Goal: Complete application form

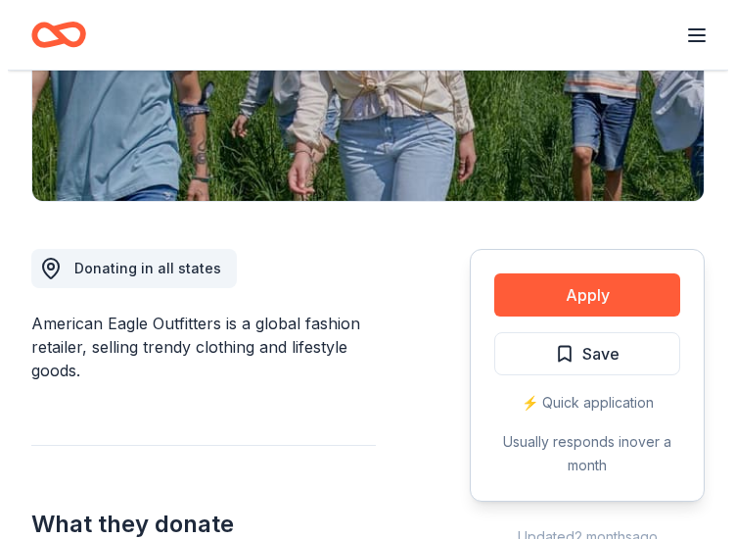
scroll to position [490, 0]
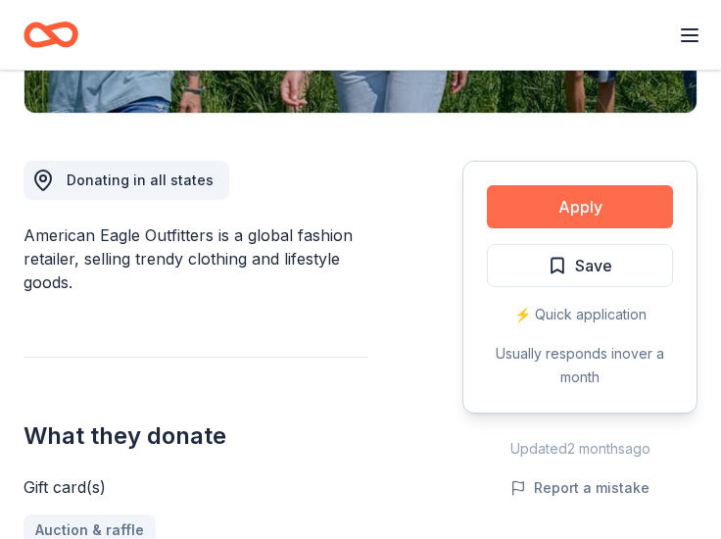
click at [579, 204] on button "Apply" at bounding box center [580, 206] width 186 height 43
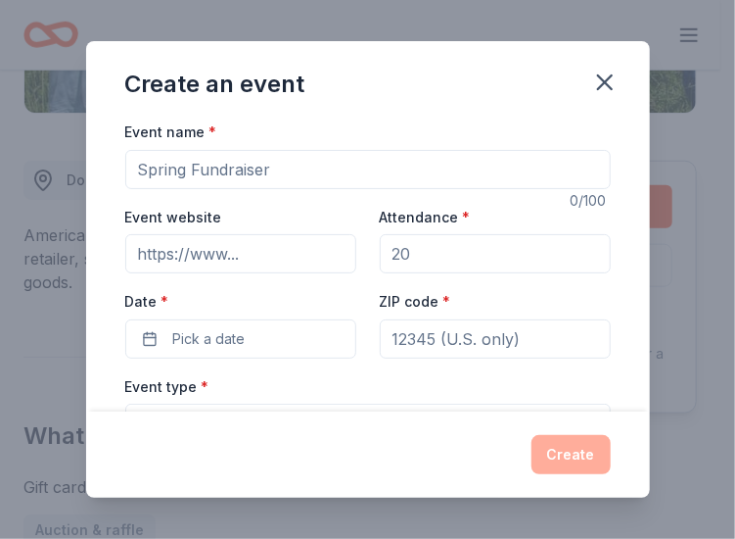
click at [364, 169] on input "Event name *" at bounding box center [368, 169] width 486 height 39
type input "Bowl the Planet"
click at [416, 245] on input "Attendance *" at bounding box center [495, 253] width 231 height 39
click at [417, 330] on input "ZIP code *" at bounding box center [495, 338] width 231 height 39
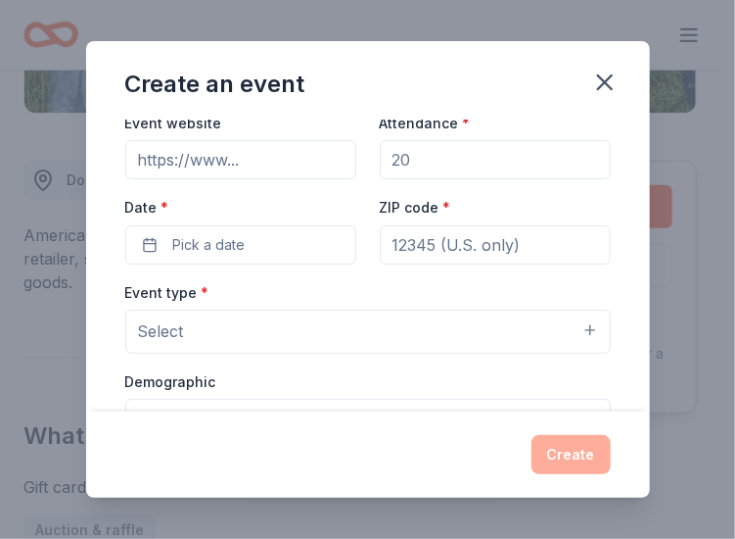
scroll to position [98, 0]
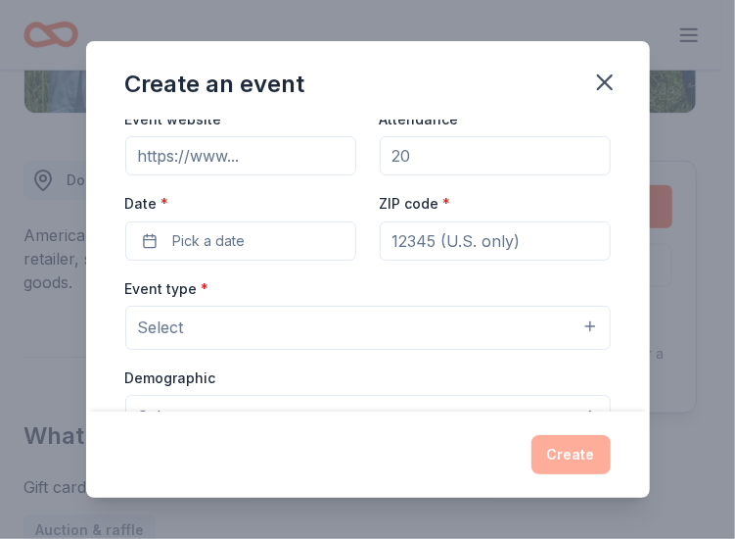
click at [335, 309] on button "Select" at bounding box center [368, 326] width 486 height 43
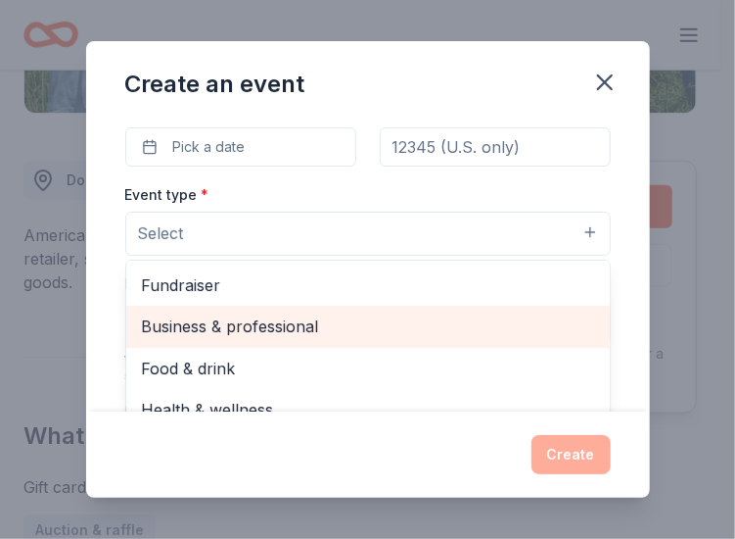
scroll to position [196, 0]
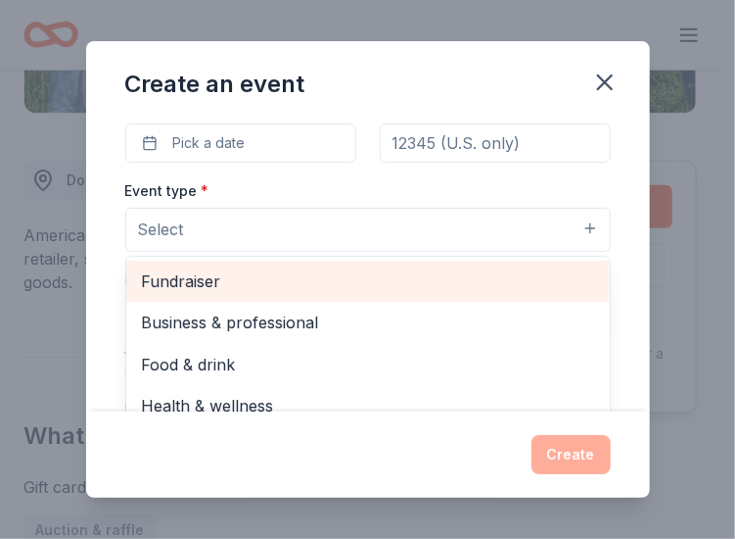
click at [297, 272] on span "Fundraiser" at bounding box center [368, 280] width 452 height 25
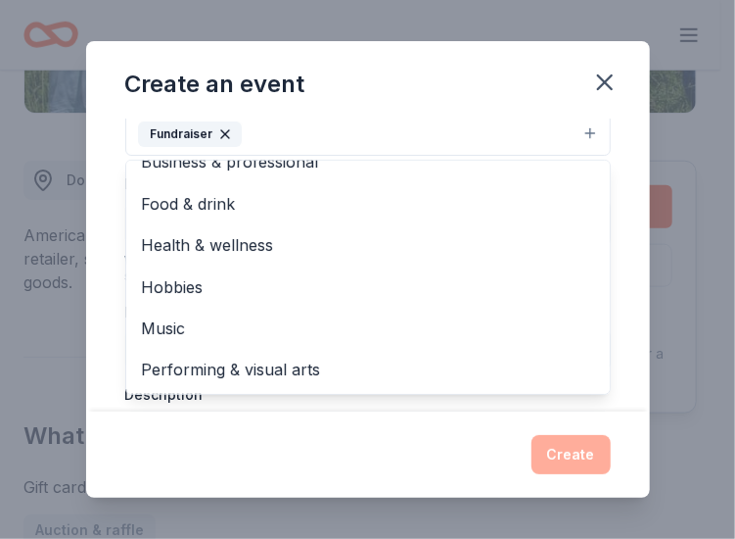
scroll to position [294, 0]
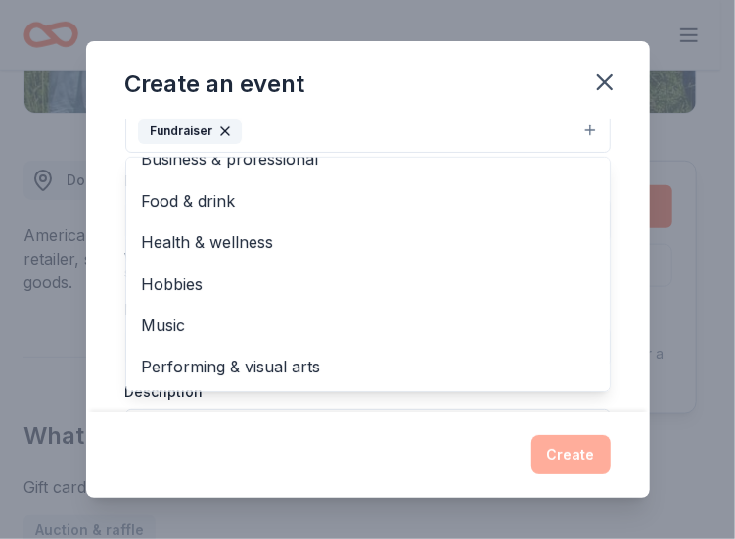
click at [615, 267] on div "Event name * Bowl the Planet 15 /100 Event website Attendance * Date * Pick a d…" at bounding box center [368, 265] width 564 height 292
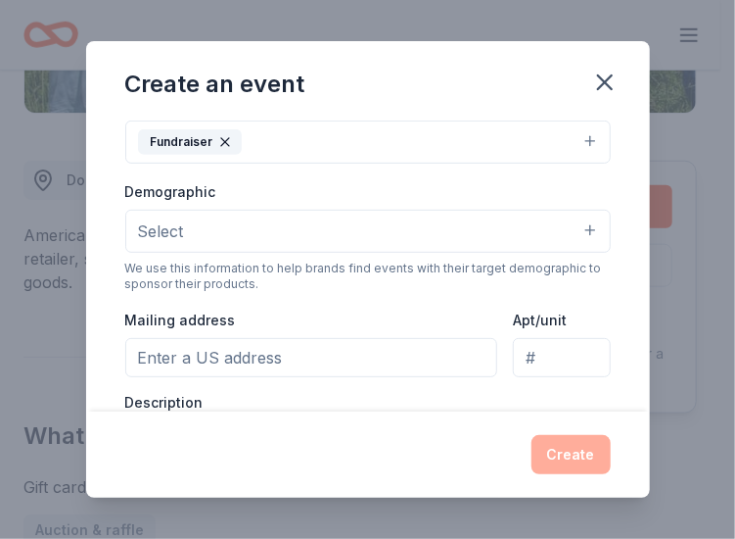
click at [339, 240] on button "Select" at bounding box center [368, 231] width 486 height 43
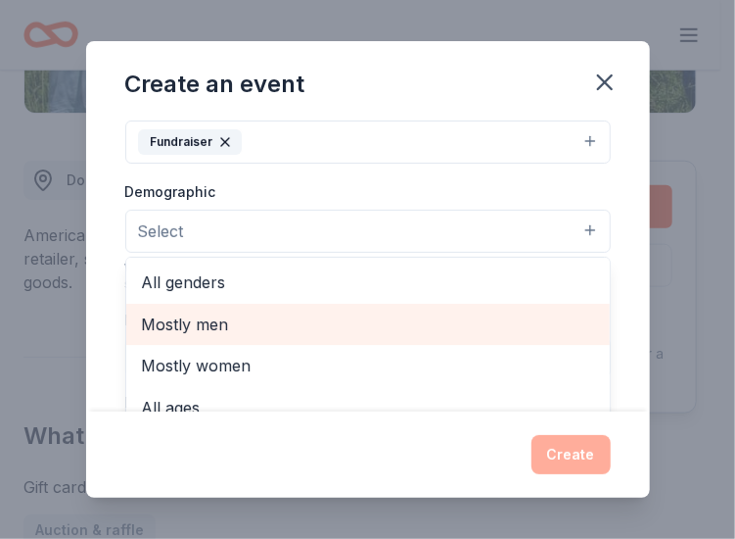
scroll to position [98, 0]
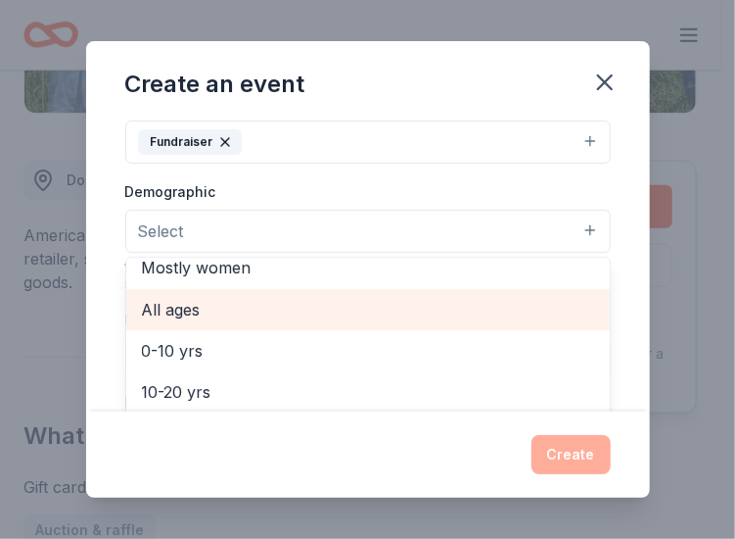
click at [326, 304] on span "All ages" at bounding box center [368, 309] width 452 height 25
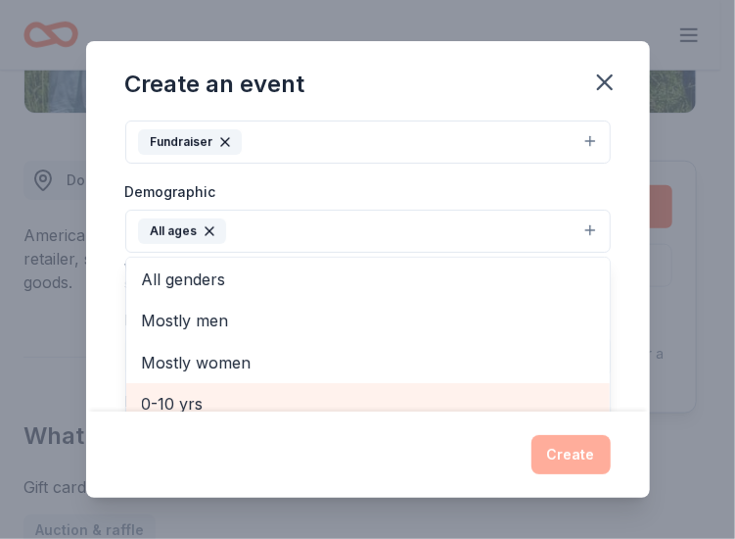
scroll to position [0, 0]
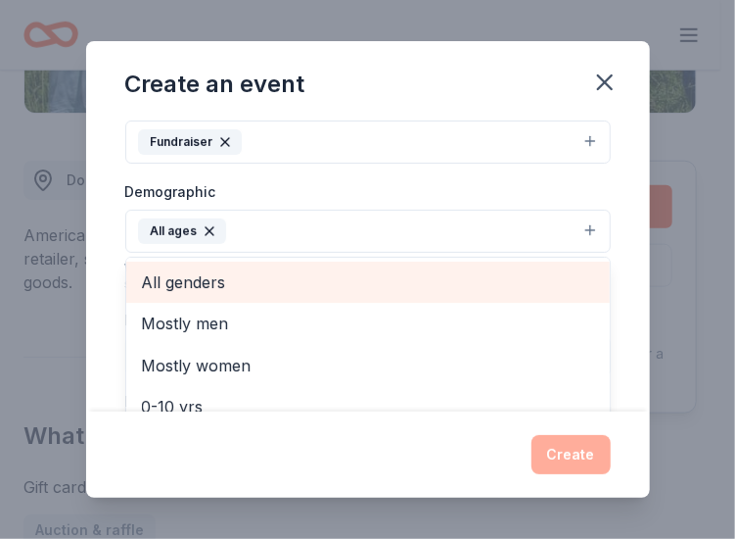
click at [349, 285] on span "All genders" at bounding box center [368, 281] width 452 height 25
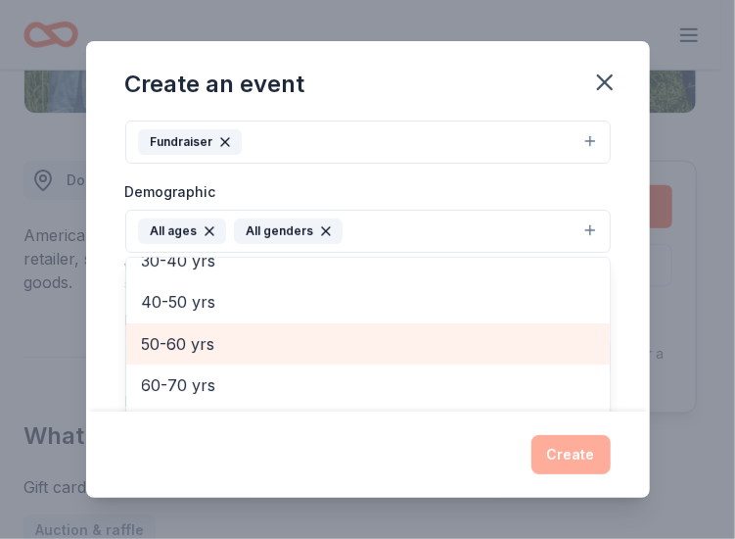
scroll to position [230, 0]
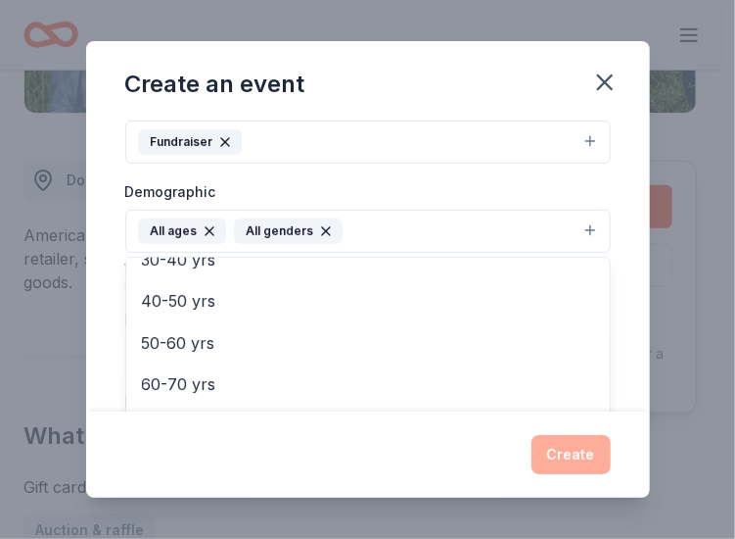
click at [609, 265] on div "Event name * Bowl the Planet 15 /100 Event website Attendance * Date * Pick a d…" at bounding box center [368, 265] width 564 height 292
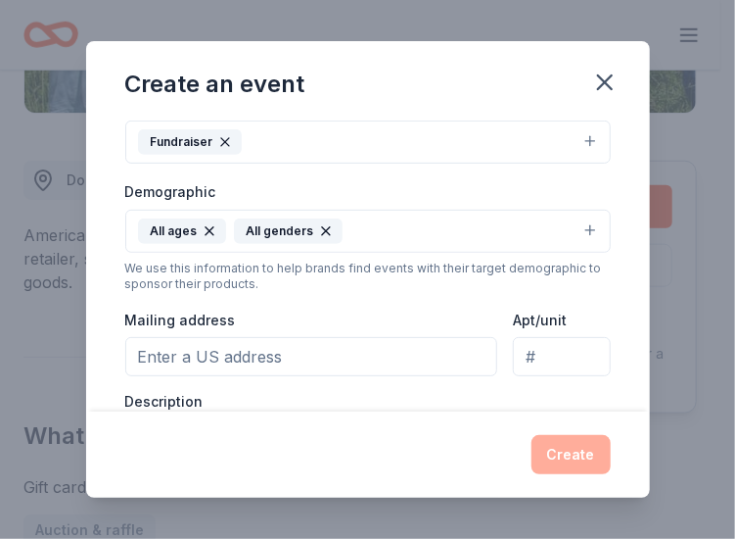
click at [302, 349] on input "Mailing address" at bounding box center [311, 356] width 373 height 39
type input "[STREET_ADDRESS][US_STATE]"
click at [563, 348] on input "Apt/unit" at bounding box center [561, 356] width 97 height 39
type input "106"
click at [613, 291] on div "Event name * Bowl the Planet 15 /100 Event website Attendance * Date * Pick a d…" at bounding box center [368, 265] width 564 height 292
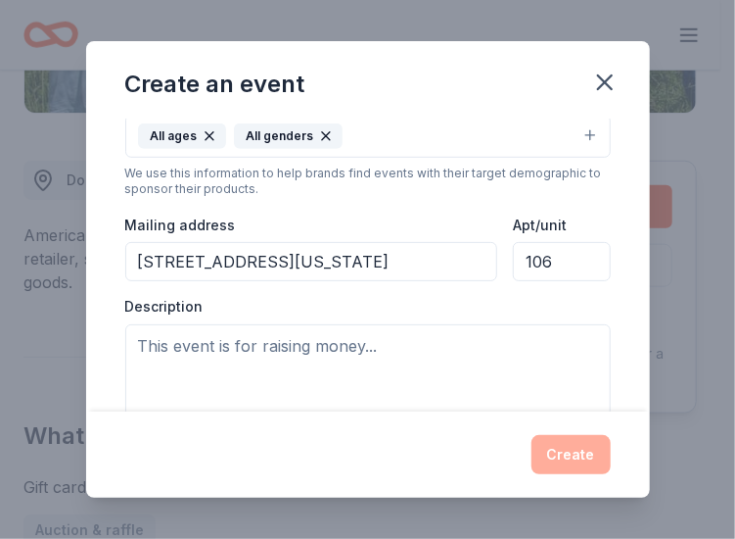
scroll to position [381, 0]
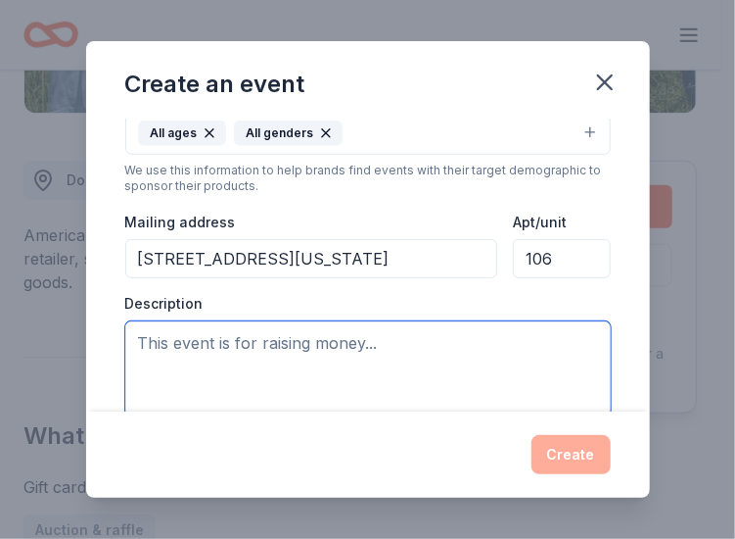
click at [300, 359] on textarea at bounding box center [368, 368] width 486 height 95
paste textarea "Bowl the Planet is a community-based fundraiser that unites families, friends, …"
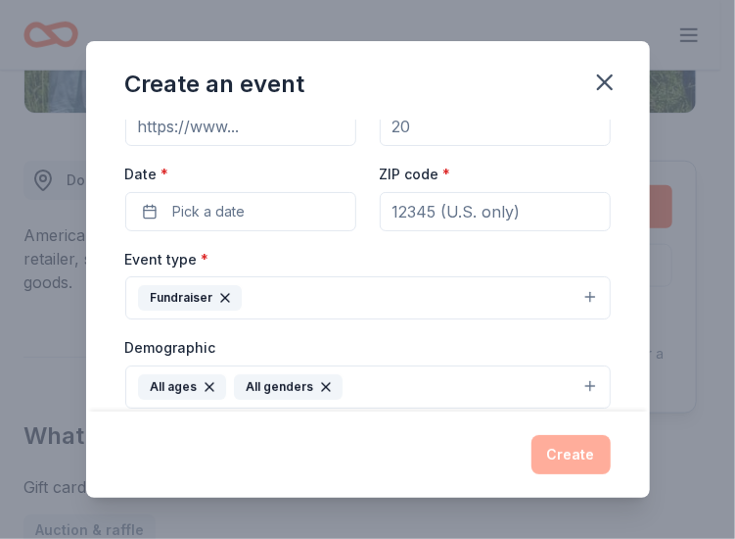
scroll to position [87, 0]
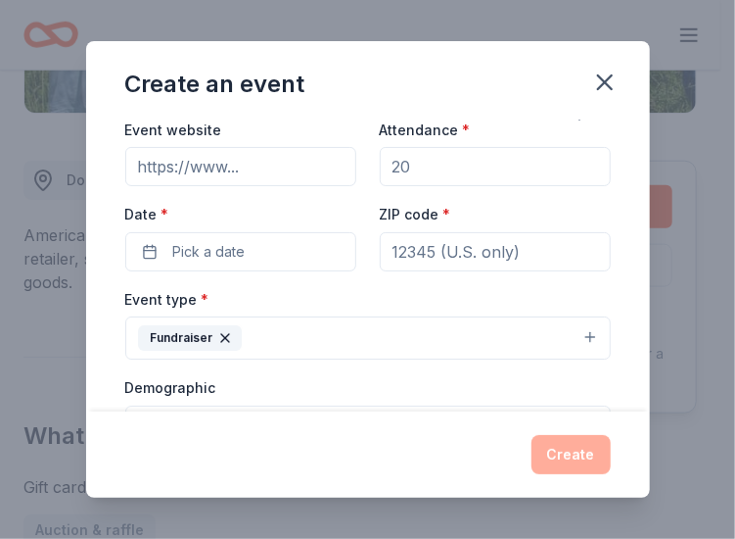
type textarea "Bowl the Planet is a community-based fundraiser that unites families, friends, …"
click at [446, 165] on input "Attendance *" at bounding box center [495, 166] width 231 height 39
type input "300"
click at [273, 164] on input "Event website" at bounding box center [240, 166] width 231 height 39
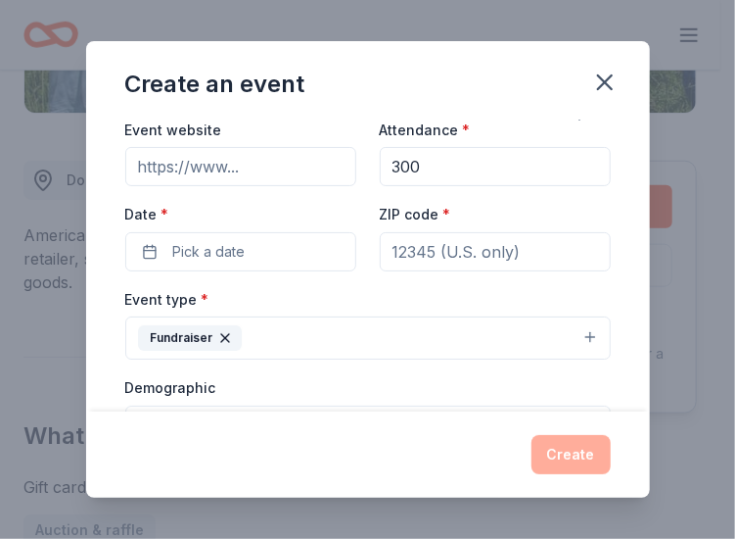
click at [445, 99] on div "Create an event" at bounding box center [368, 80] width 564 height 78
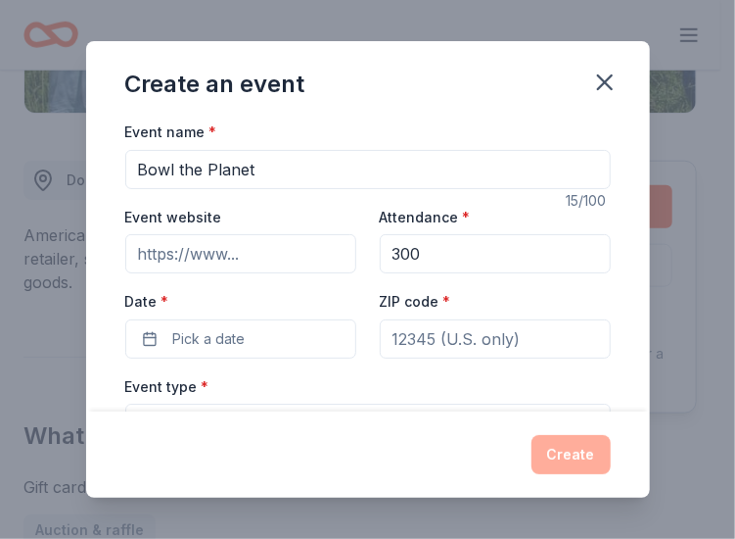
click at [262, 258] on input "Event website" at bounding box center [240, 253] width 231 height 39
paste input "[URL][DOMAIN_NAME]"
type input "[URL][DOMAIN_NAME]"
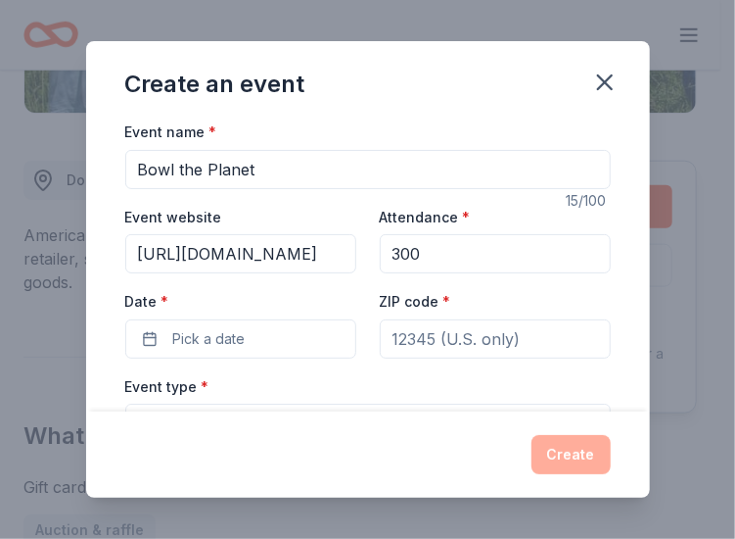
click at [601, 263] on div "Event name * Bowl the Planet 15 /100 Event website [URL][DOMAIN_NAME] Attendanc…" at bounding box center [368, 265] width 564 height 292
click at [418, 346] on input "ZIP code *" at bounding box center [495, 338] width 231 height 39
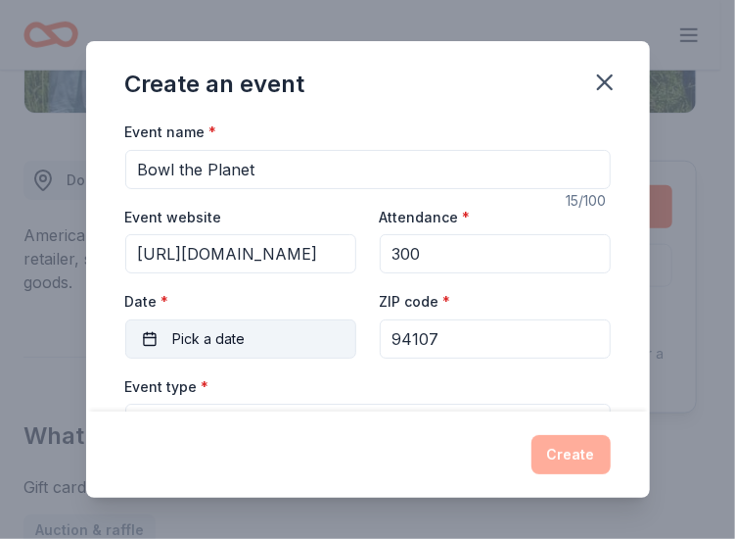
type input "94107"
click at [241, 335] on span "Pick a date" at bounding box center [209, 338] width 72 height 23
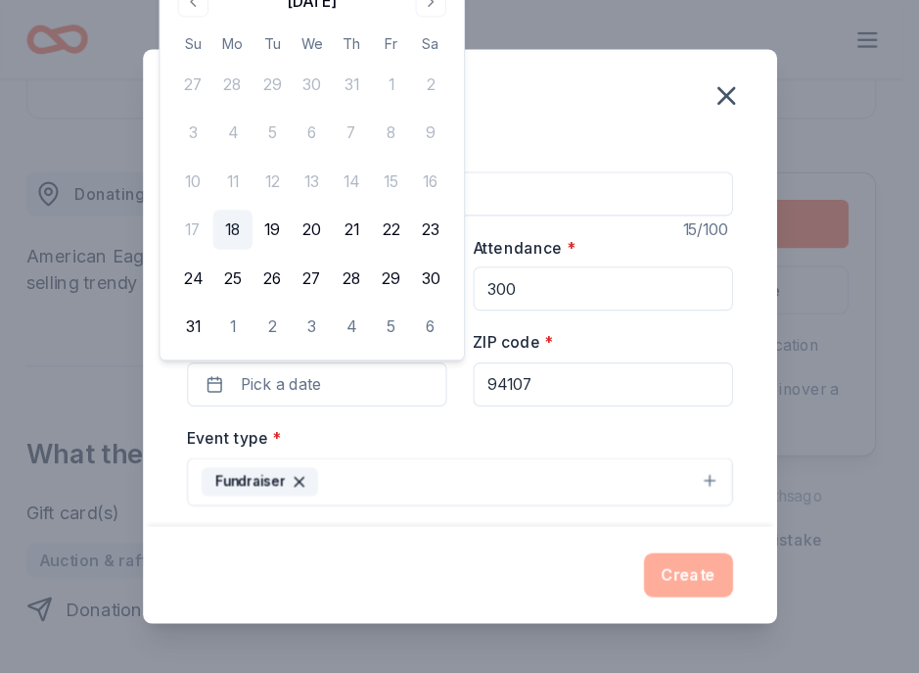
scroll to position [489, 0]
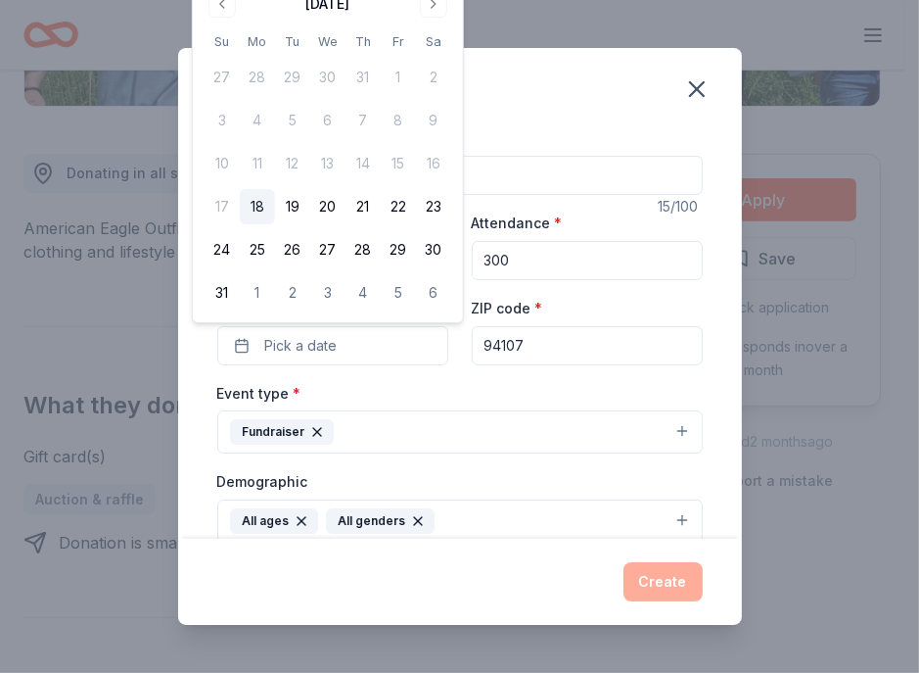
click at [498, 85] on div "Create an event" at bounding box center [460, 87] width 564 height 78
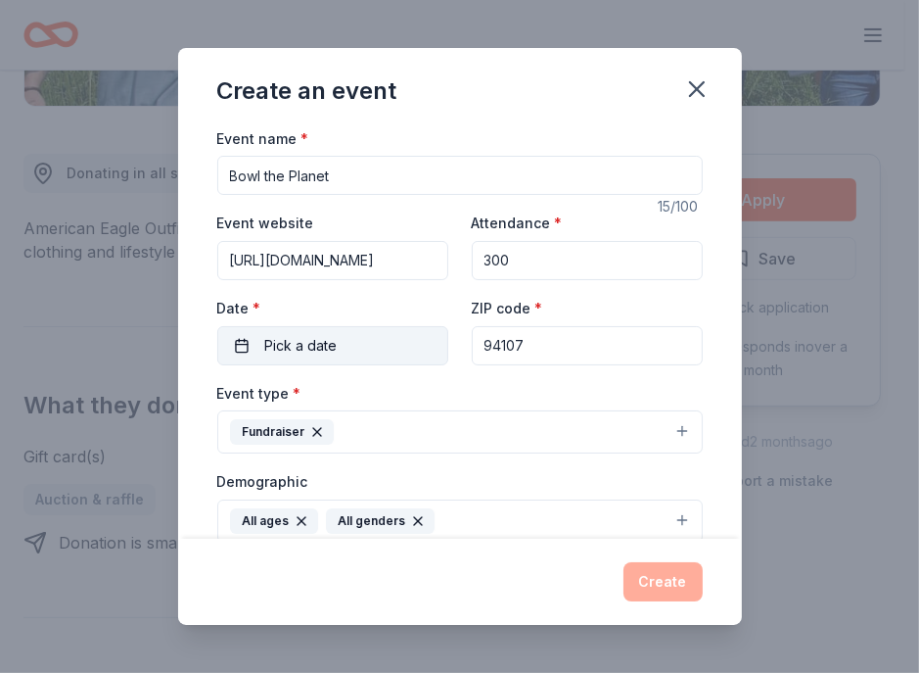
click at [319, 351] on span "Pick a date" at bounding box center [301, 345] width 72 height 23
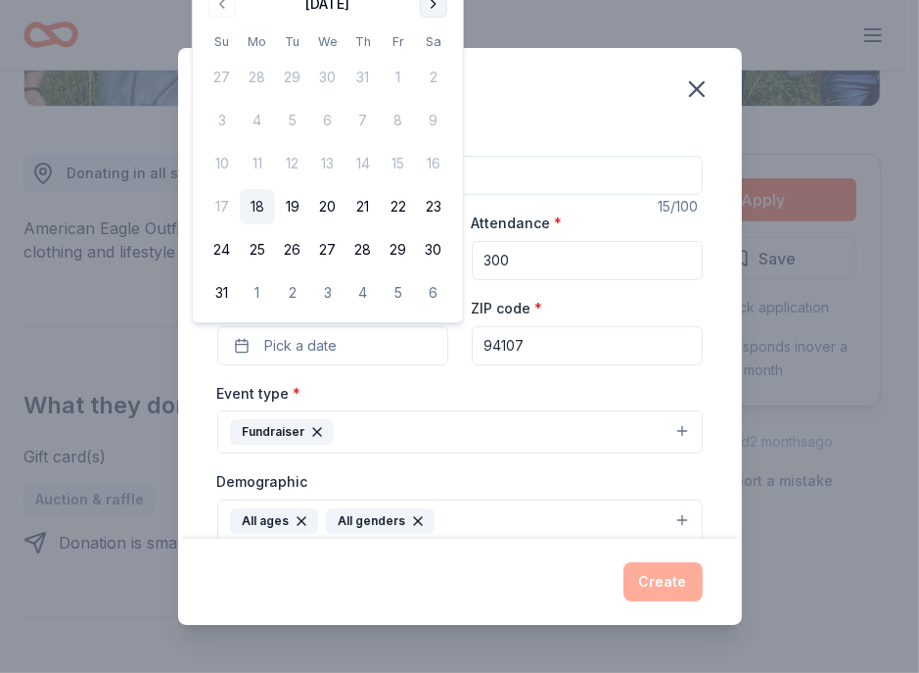
click at [435, 4] on button "Go to next month" at bounding box center [433, 3] width 27 height 27
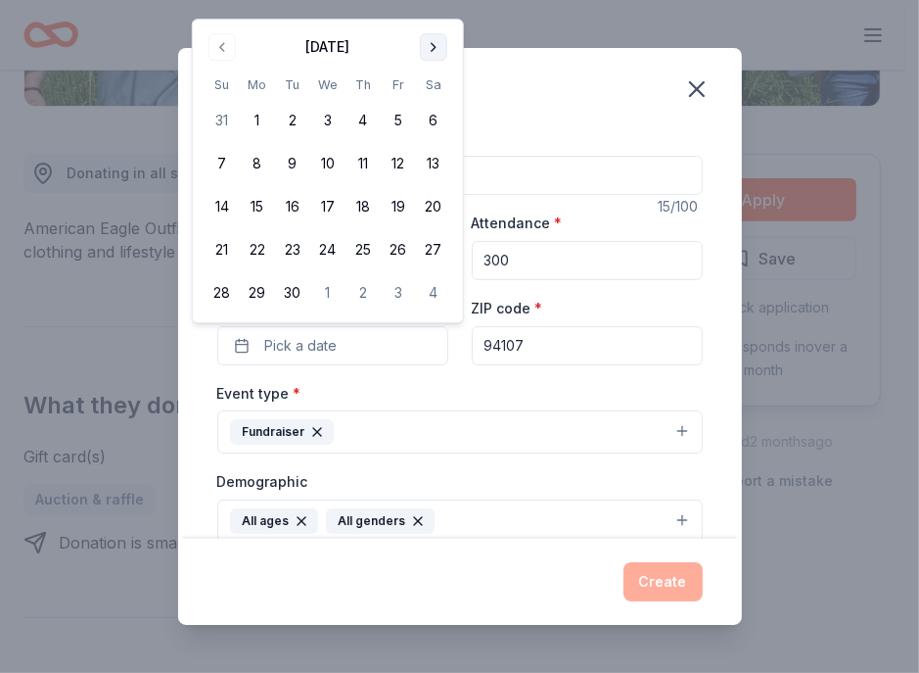
click at [435, 48] on button "Go to next month" at bounding box center [433, 46] width 27 height 27
click at [431, 154] on button "11" at bounding box center [433, 163] width 35 height 35
click at [506, 104] on div "Create an event" at bounding box center [460, 87] width 564 height 78
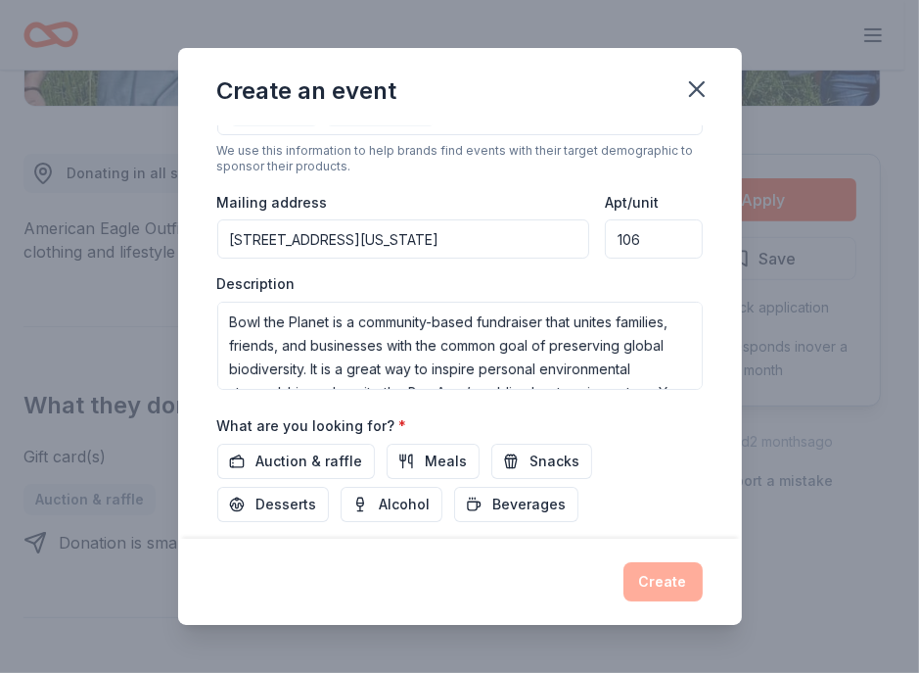
scroll to position [527, 0]
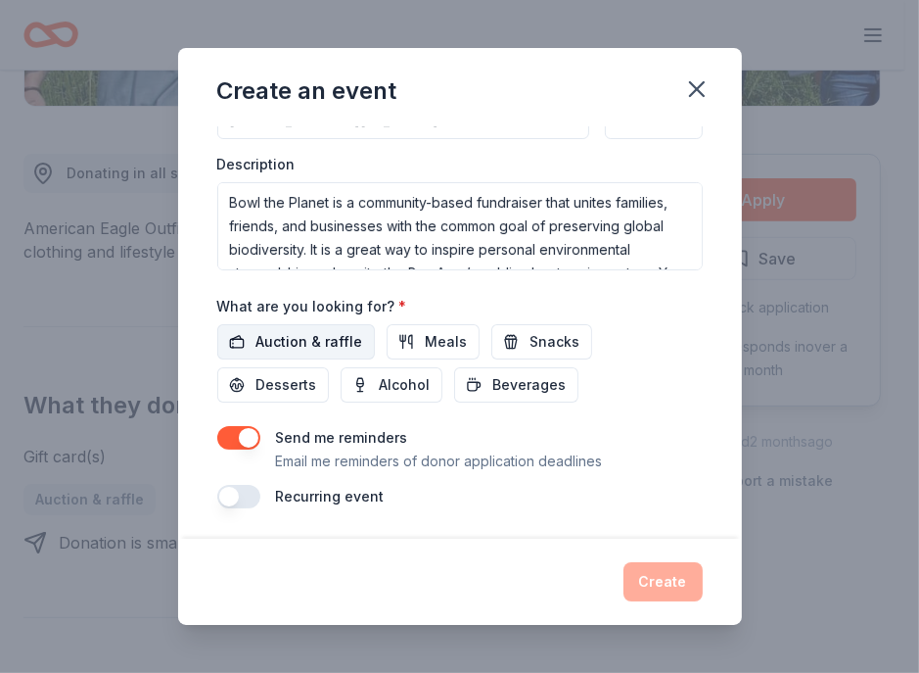
click at [321, 335] on span "Auction & raffle" at bounding box center [310, 341] width 107 height 23
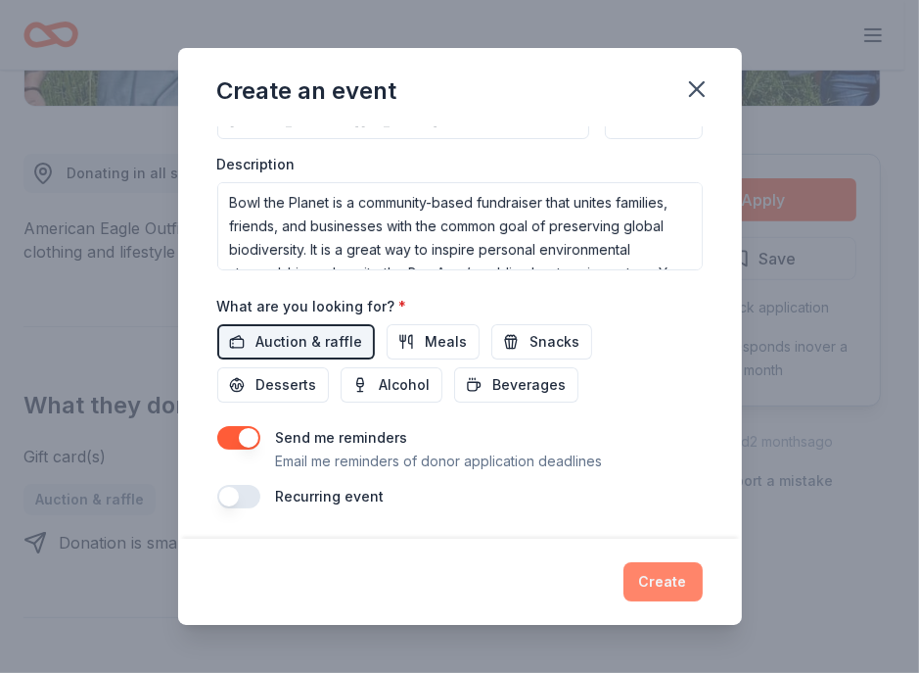
click at [661, 538] on button "Create" at bounding box center [663, 581] width 79 height 39
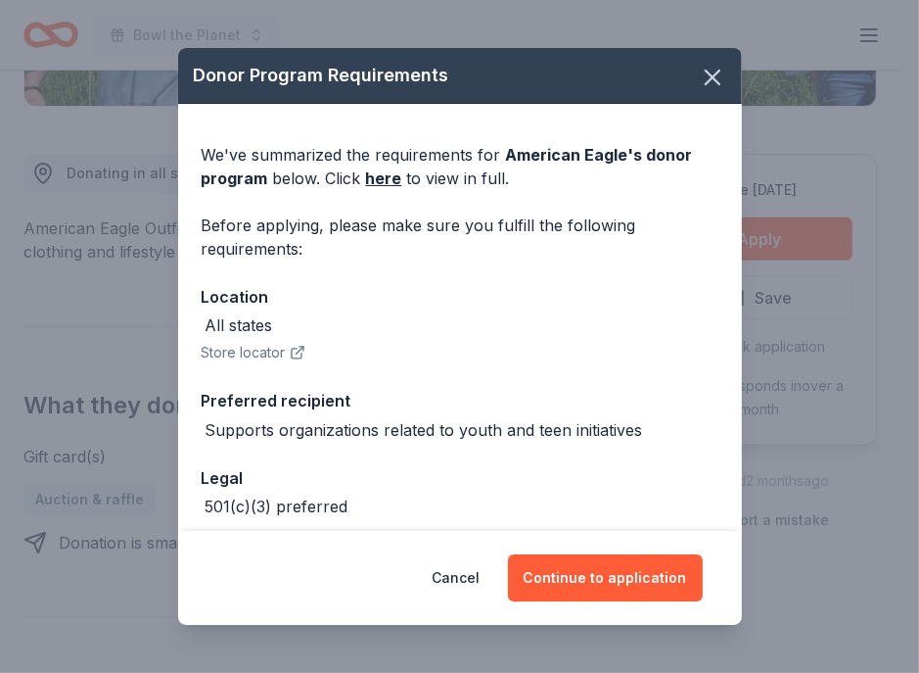
scroll to position [90, 0]
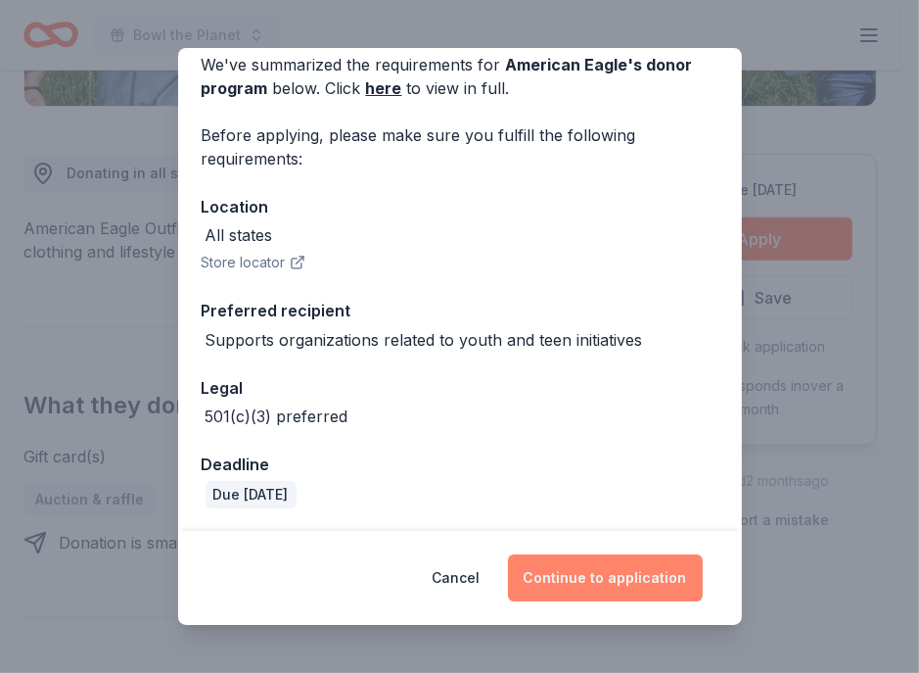
click at [585, 538] on button "Continue to application" at bounding box center [605, 577] width 195 height 47
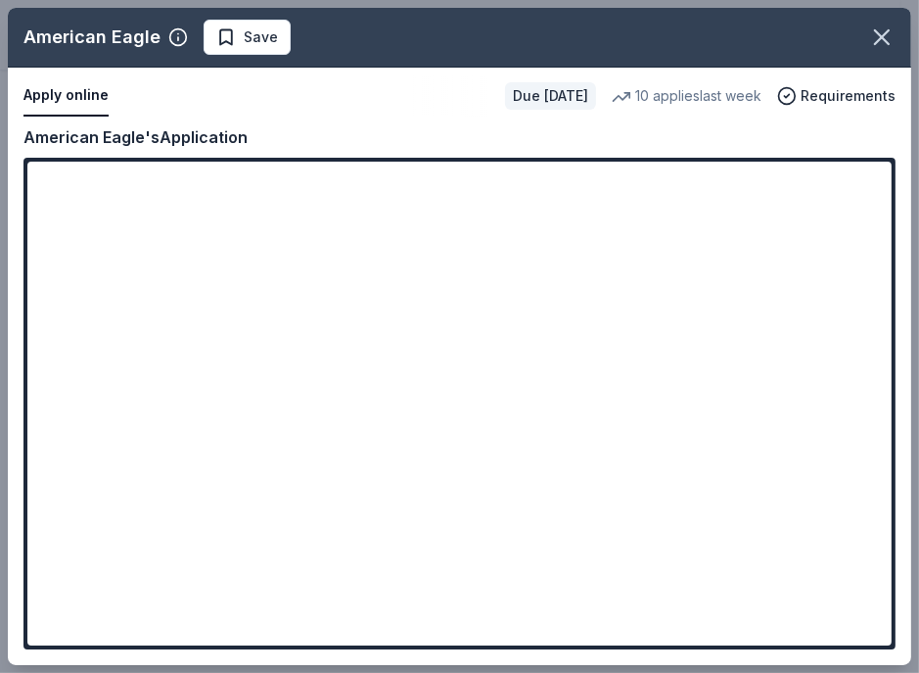
click at [164, 482] on div "American Eagle Save Apply online Due [DATE] 10 applies last week Requirements C…" at bounding box center [460, 336] width 904 height 657
click at [178, 483] on div "American Eagle Save Apply online Due [DATE] 10 applies last week Requirements C…" at bounding box center [460, 336] width 904 height 657
click at [181, 495] on div "American Eagle Save Apply online Due [DATE] 10 applies last week Requirements C…" at bounding box center [460, 336] width 904 height 657
click at [160, 495] on div "American Eagle Save Apply online Due [DATE] 10 applies last week Requirements C…" at bounding box center [460, 336] width 904 height 657
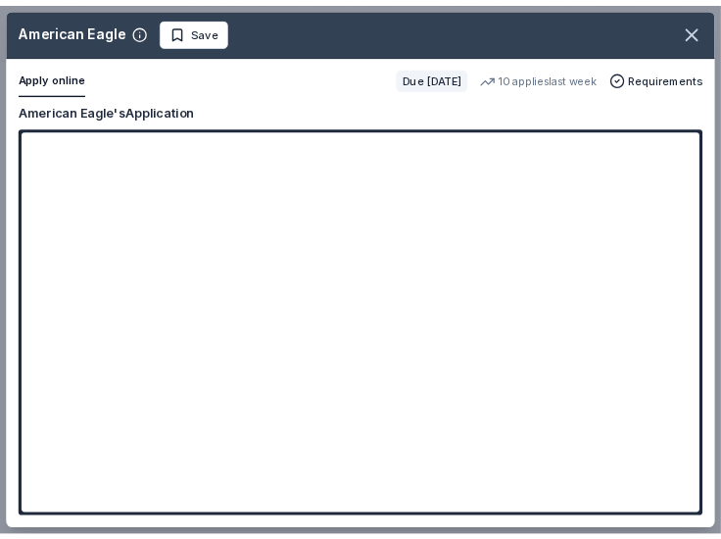
scroll to position [490, 0]
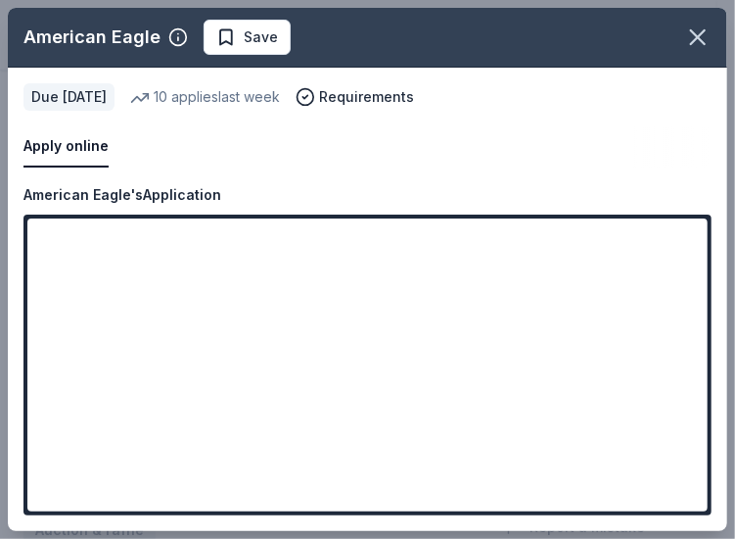
click at [426, 167] on div "American Eagle Save Apply online Due [DATE] 10 applies last week Requirements C…" at bounding box center [368, 269] width 720 height 523
drag, startPoint x: 537, startPoint y: 398, endPoint x: 581, endPoint y: 367, distance: 54.1
click at [541, 395] on div "American Eagle Save Apply online Due [DATE] 10 applies last week Requirements C…" at bounding box center [368, 269] width 720 height 523
drag, startPoint x: 703, startPoint y: 258, endPoint x: 711, endPoint y: 309, distance: 52.5
click at [711, 309] on div "American Eagle Save Apply online Due [DATE] 10 applies last week Requirements C…" at bounding box center [368, 269] width 720 height 523
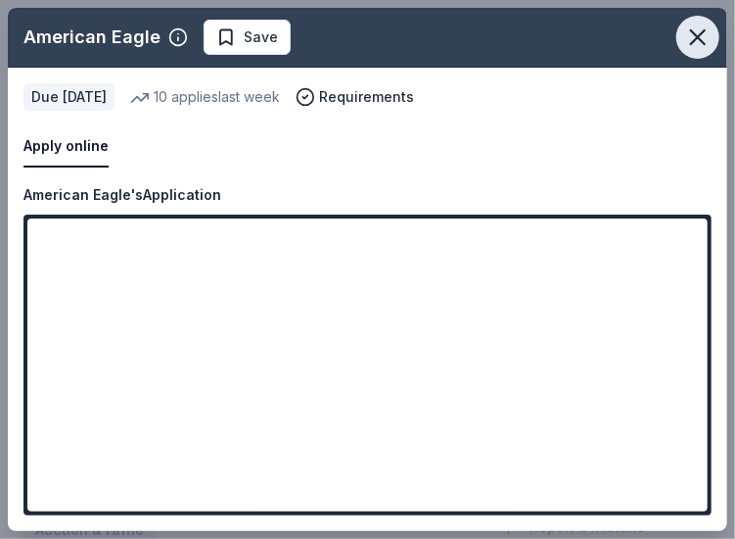
click at [713, 33] on button "button" at bounding box center [698, 37] width 43 height 43
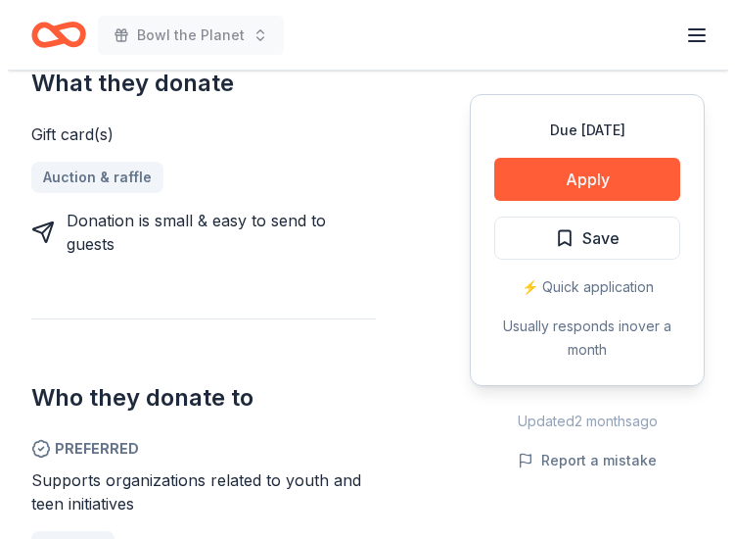
scroll to position [1024, 0]
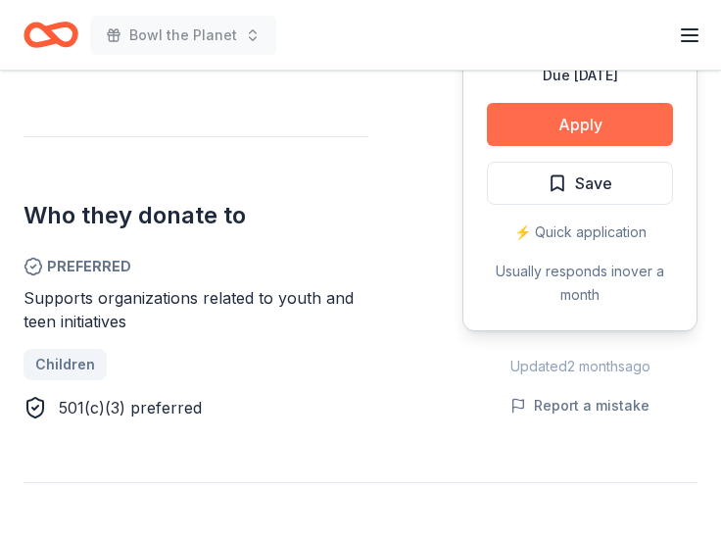
click at [515, 111] on button "Apply" at bounding box center [580, 124] width 186 height 43
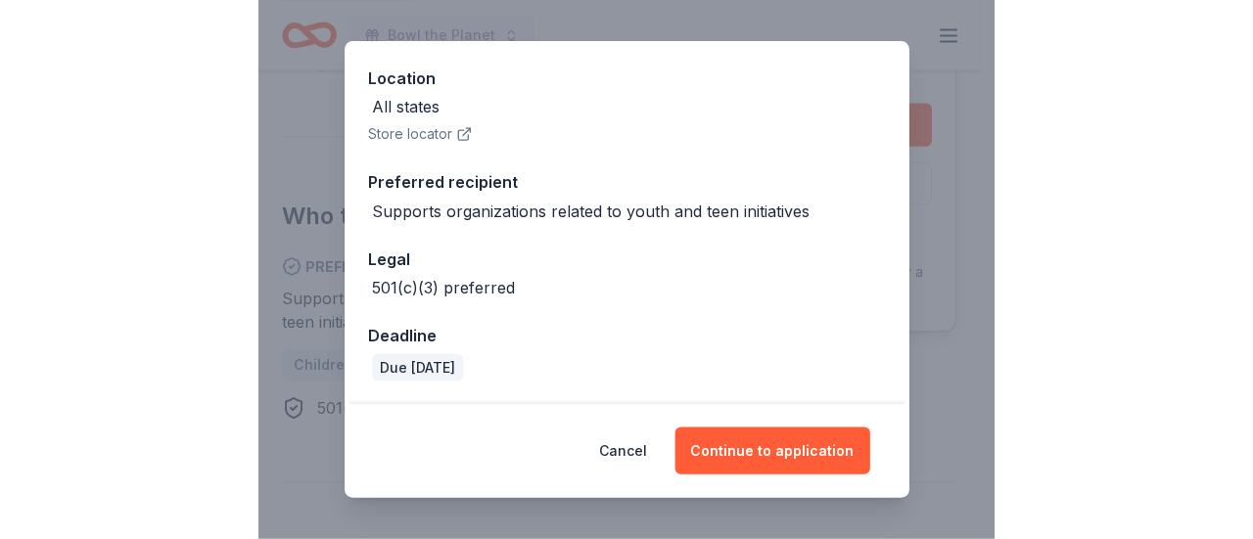
scroll to position [211, 0]
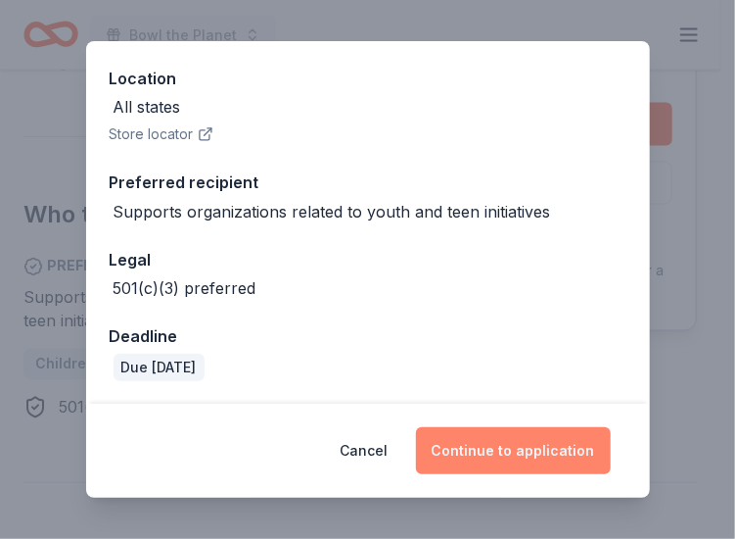
click at [500, 471] on button "Continue to application" at bounding box center [513, 450] width 195 height 47
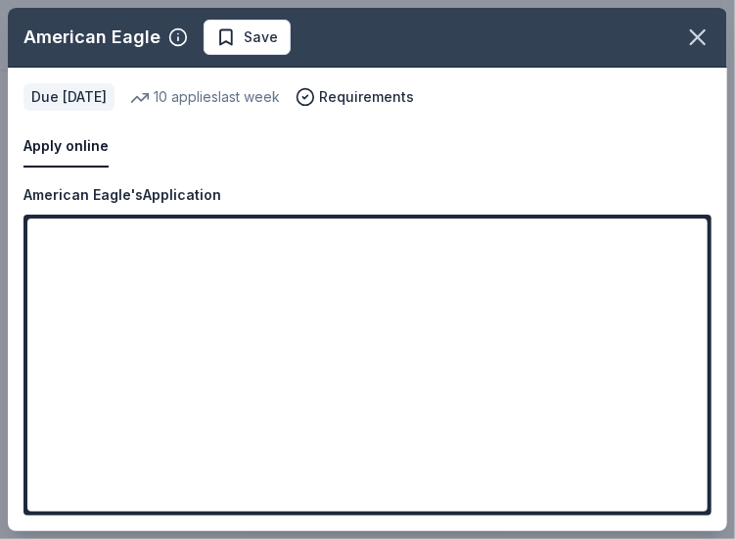
click at [225, 371] on div "American Eagle Save Apply online Due [DATE] 10 applies last week Requirements C…" at bounding box center [368, 269] width 720 height 523
click at [379, 417] on div "American Eagle Save Apply online Due [DATE] 10 applies last week Requirements C…" at bounding box center [368, 269] width 720 height 523
click at [380, 416] on div "American Eagle Save Apply online Due [DATE] 10 applies last week Requirements C…" at bounding box center [368, 269] width 720 height 523
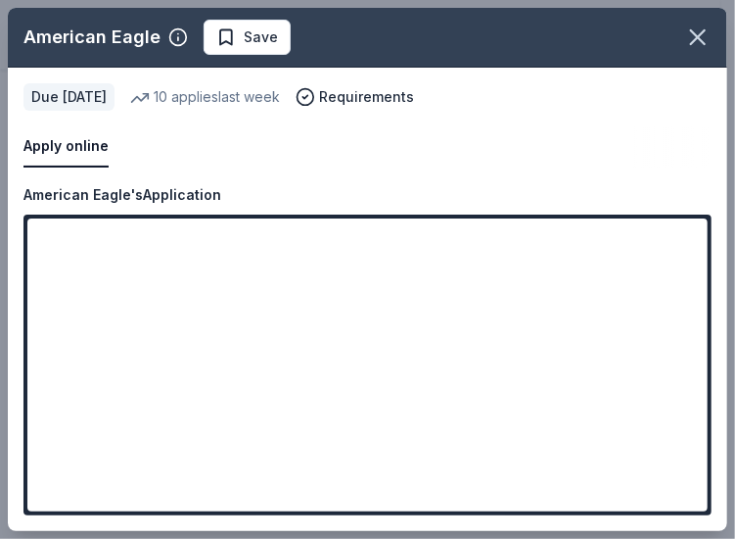
click at [380, 411] on div "American Eagle Save Apply online Due [DATE] 10 applies last week Requirements C…" at bounding box center [368, 269] width 720 height 523
drag, startPoint x: 700, startPoint y: 274, endPoint x: 695, endPoint y: 291, distance: 17.3
click at [700, 314] on div "American Eagle Save Apply online Due [DATE] 10 applies last week Requirements C…" at bounding box center [368, 269] width 720 height 523
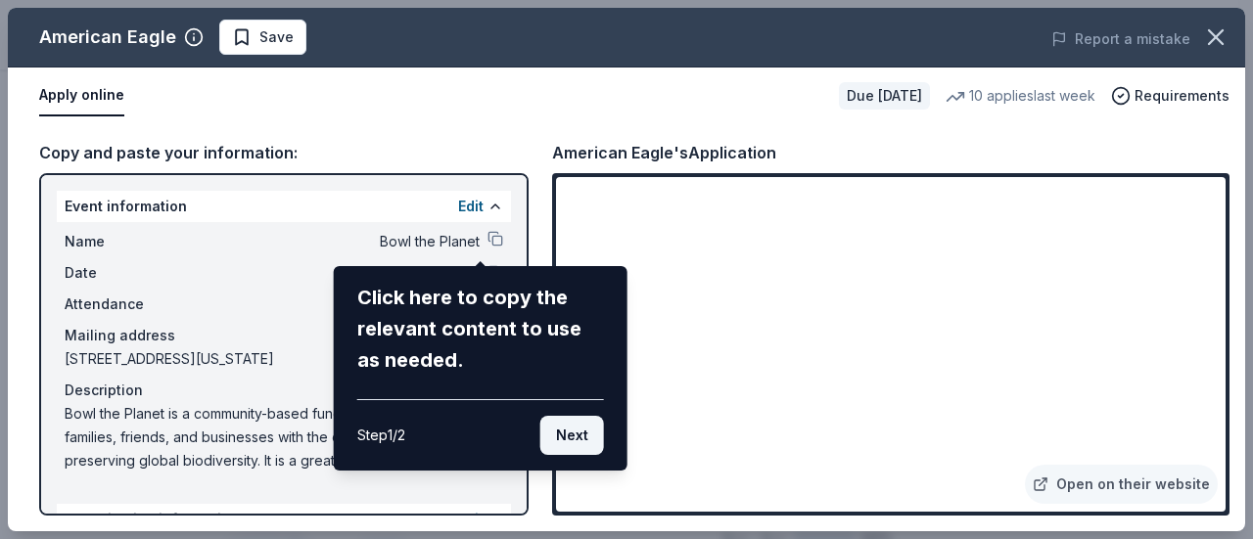
click at [557, 438] on button "Next" at bounding box center [572, 435] width 64 height 39
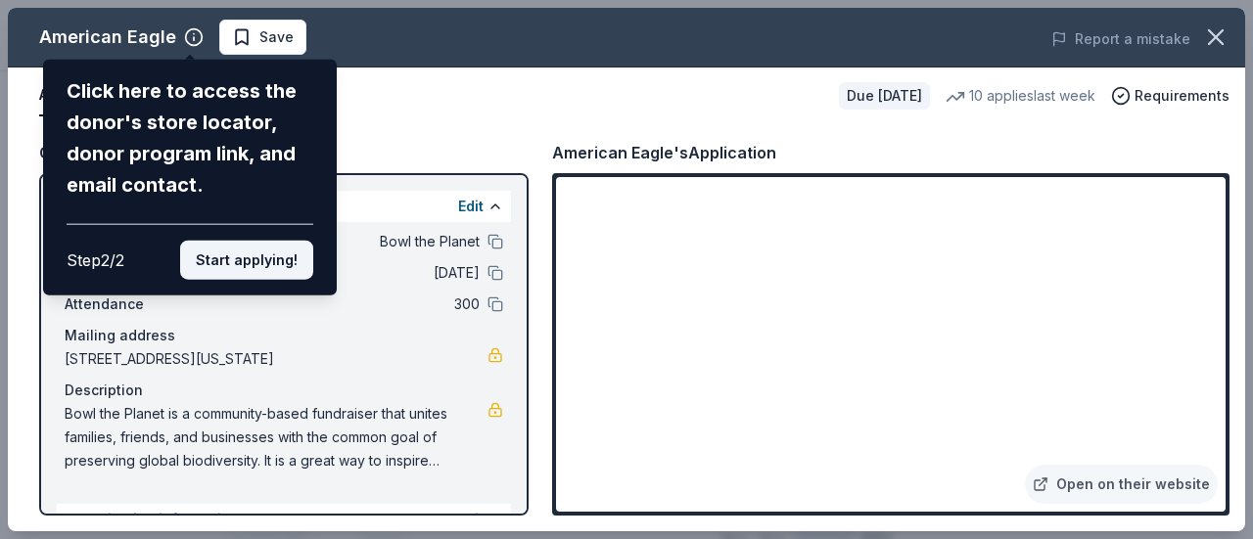
click at [233, 265] on button "Start applying!" at bounding box center [246, 260] width 133 height 39
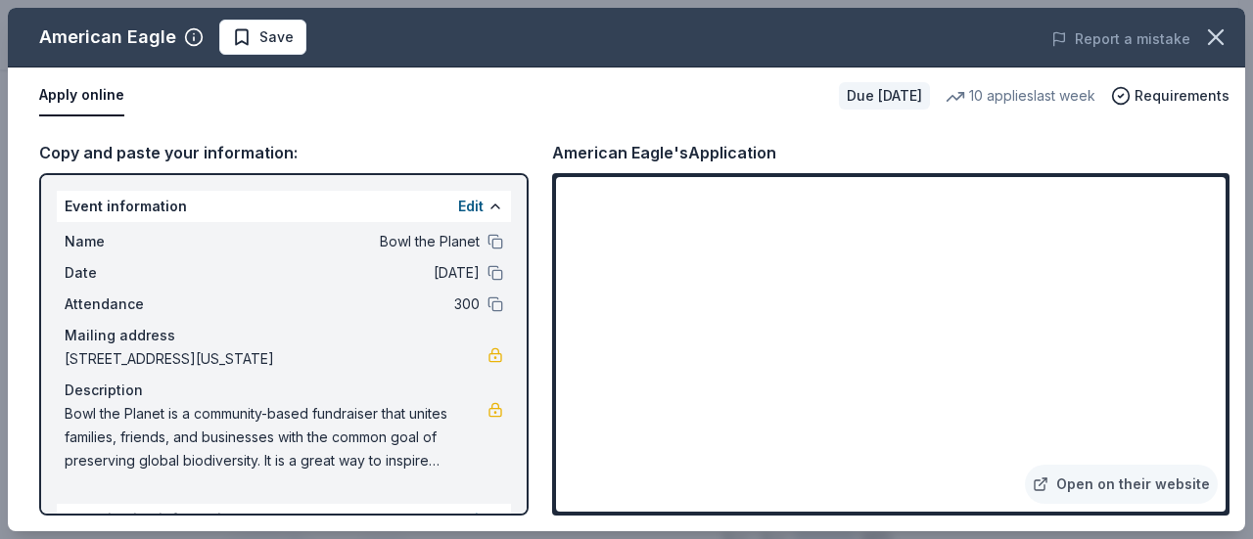
click at [720, 410] on div "American Eagle Save Report a mistake Apply online Due [DATE] 10 applies last we…" at bounding box center [627, 270] width 1238 height 524
drag, startPoint x: 1216, startPoint y: 217, endPoint x: 1212, endPoint y: 277, distance: 59.9
click at [720, 277] on div "American Eagle Save Report a mistake Apply online Due [DATE] 10 applies last we…" at bounding box center [627, 270] width 1238 height 524
